Goal: Information Seeking & Learning: Learn about a topic

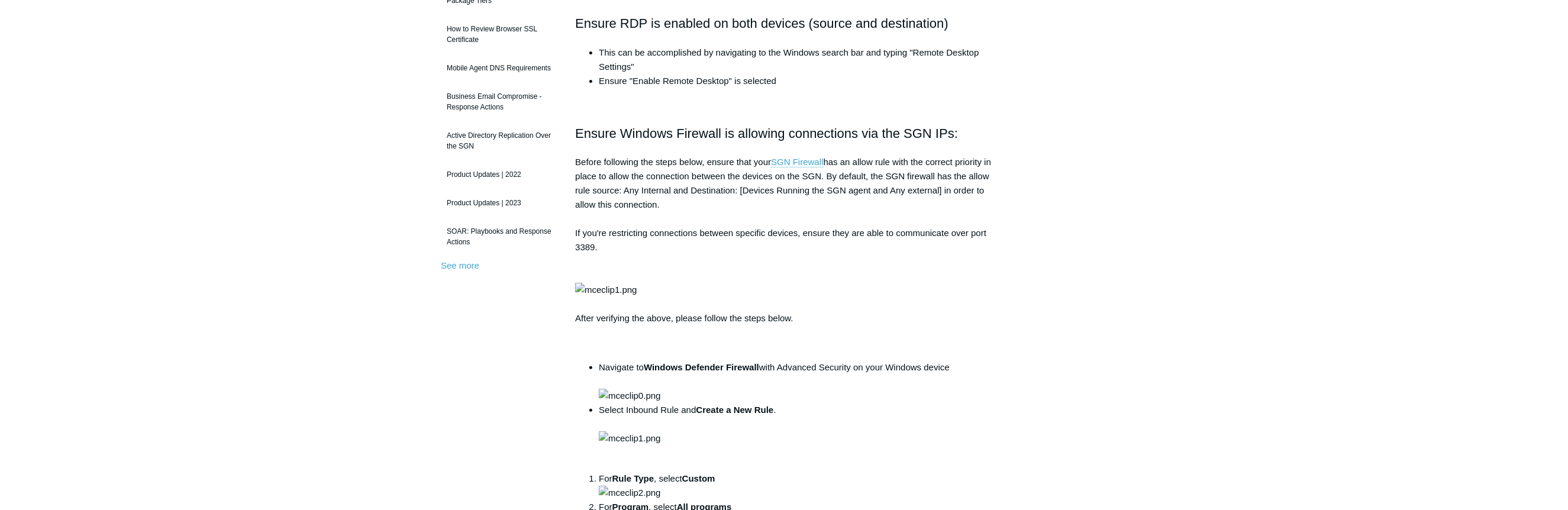
scroll to position [237, 0]
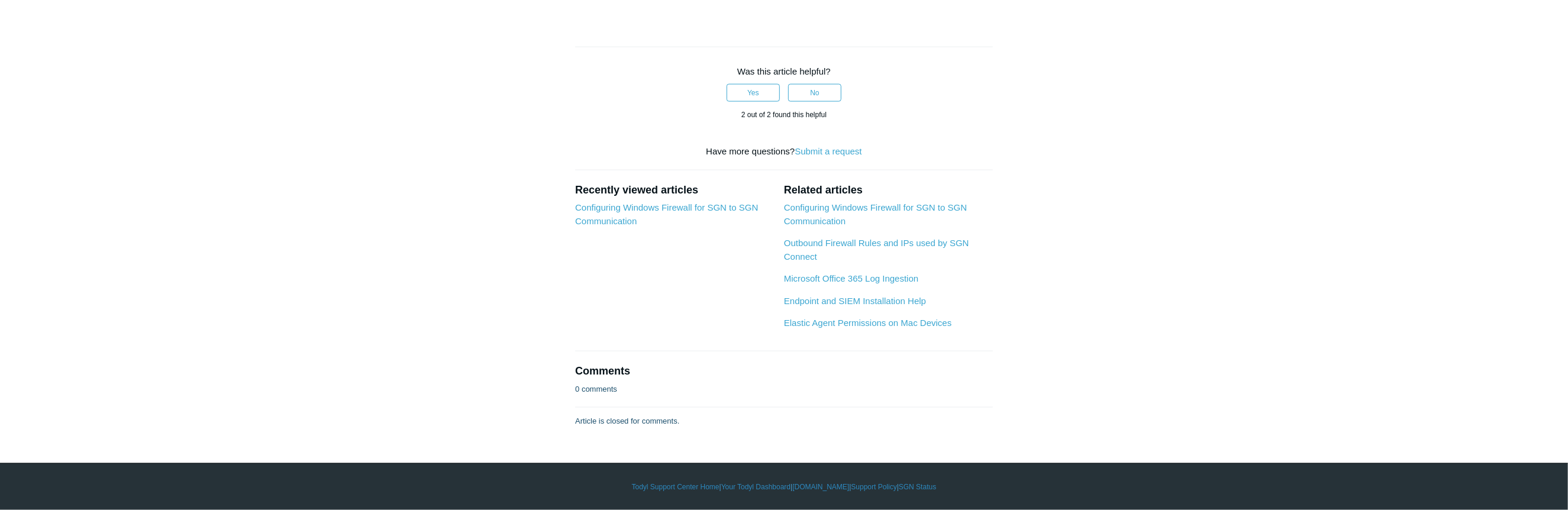
scroll to position [1887, 0]
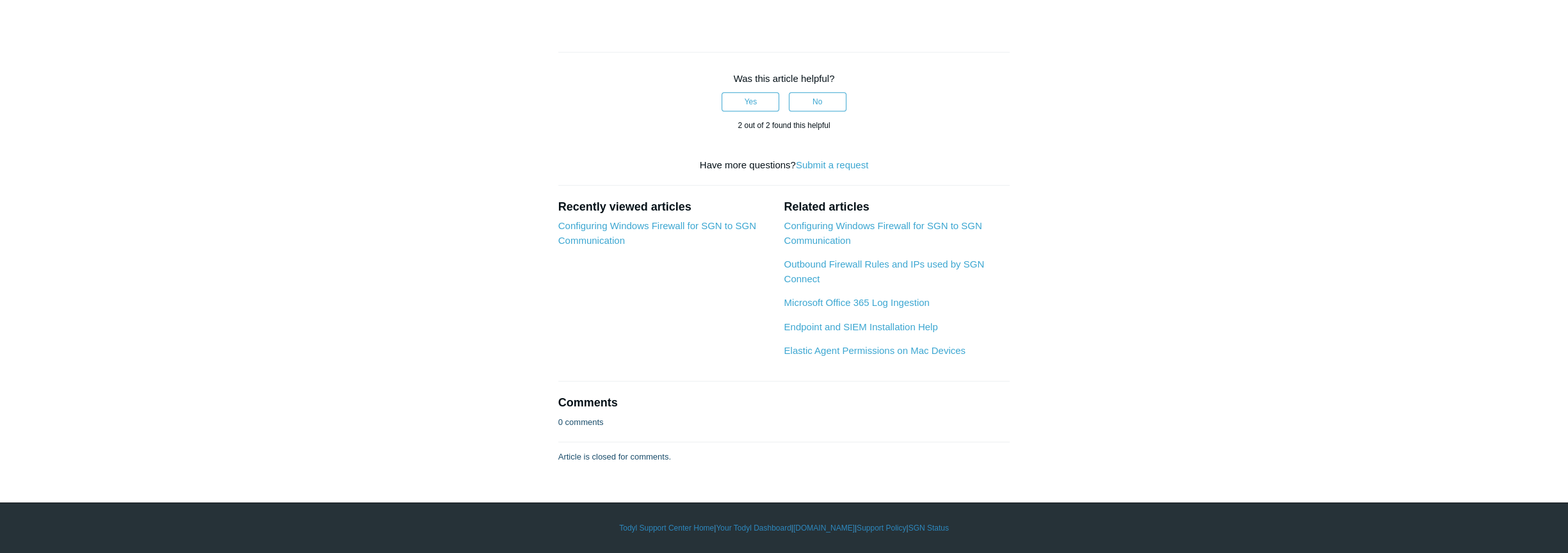
scroll to position [1833, 0]
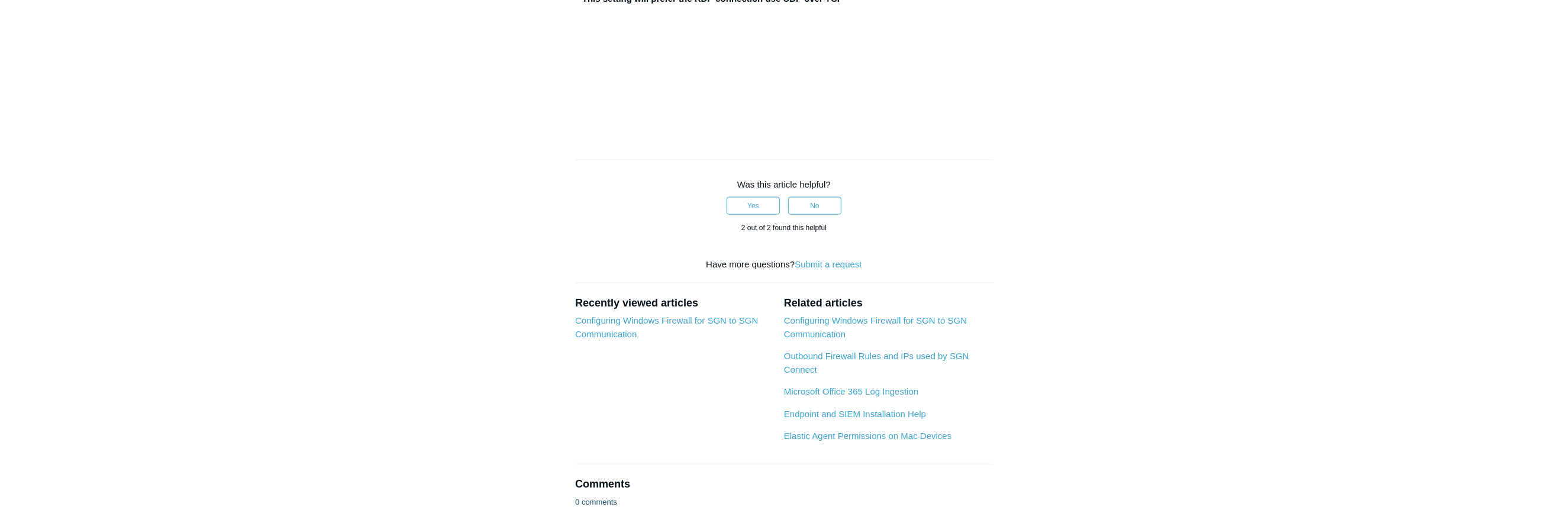
scroll to position [1365, 0]
